Goal: Find specific page/section: Find specific page/section

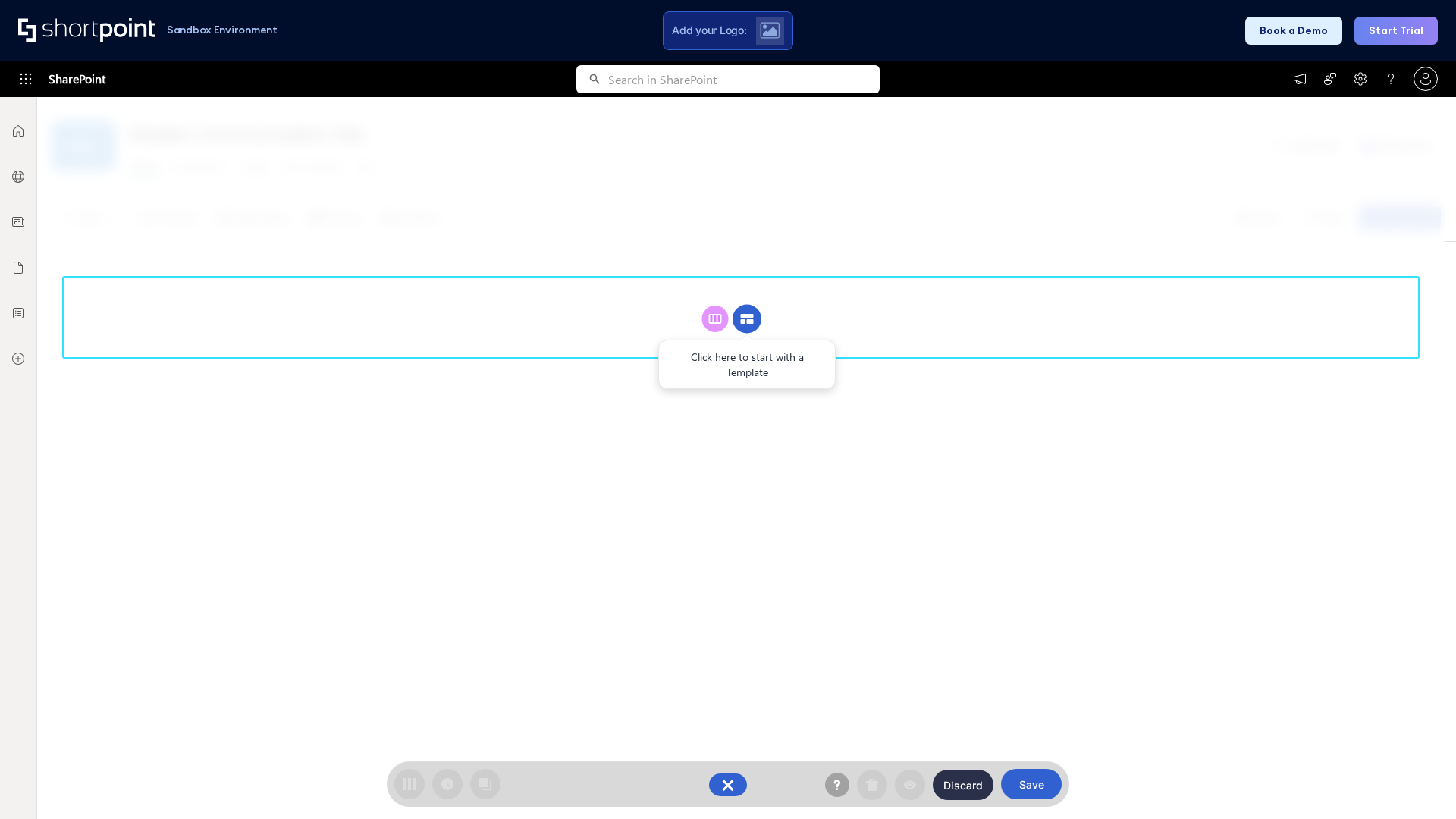
click at [747, 319] on circle at bounding box center [747, 319] width 28 height 28
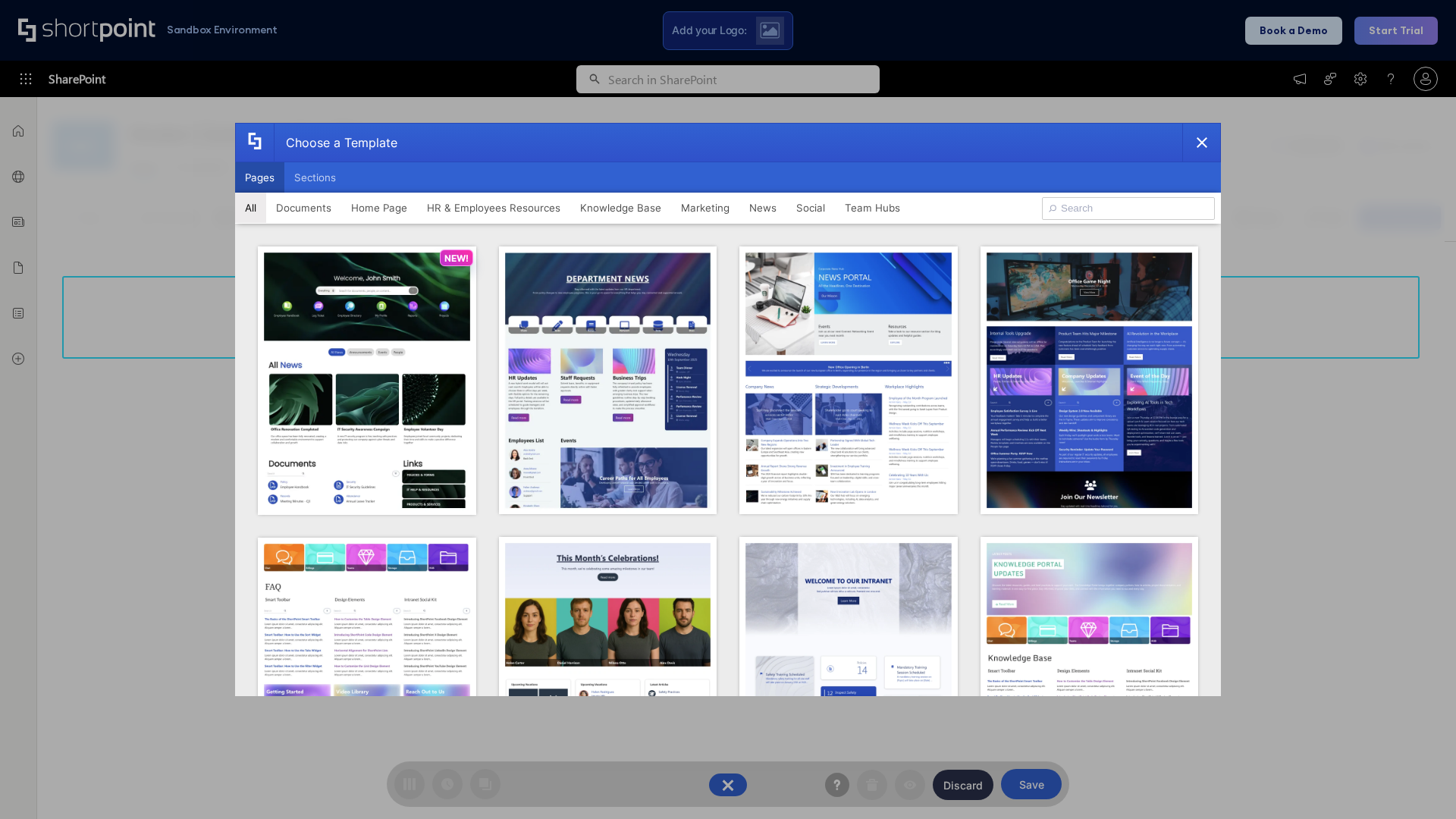
click at [259, 178] on button "Pages" at bounding box center [259, 177] width 49 height 30
type input "News Portal 2"
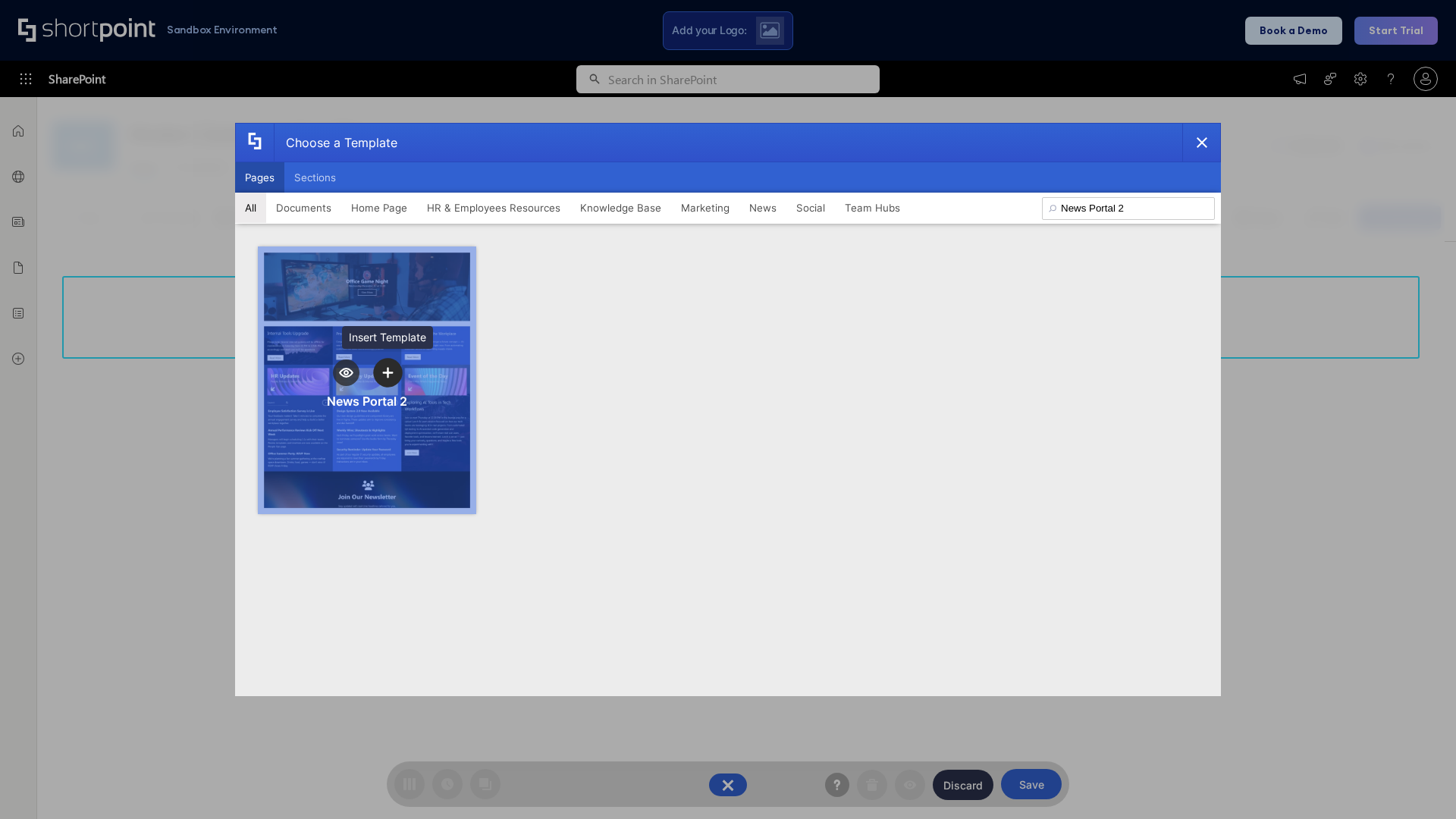
click at [387, 373] on icon "template selector" at bounding box center [387, 373] width 11 height 11
